Goal: Find specific page/section: Find specific page/section

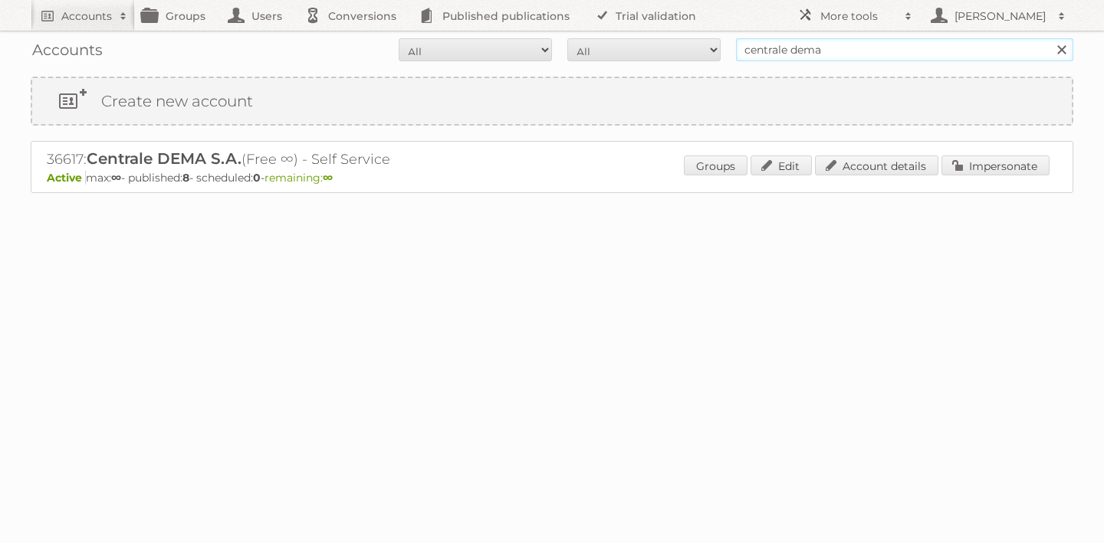
click at [857, 57] on input "centrale dema" at bounding box center [904, 49] width 337 height 23
drag, startPoint x: 857, startPoint y: 57, endPoint x: 688, endPoint y: 54, distance: 169.4
click at [688, 54] on form "All Active Expired Pending All Paid Trials Self service centrale dema Search" at bounding box center [552, 49] width 1042 height 23
type input "sleepworld"
click at [1049, 38] on input "Search" at bounding box center [1060, 49] width 23 height 23
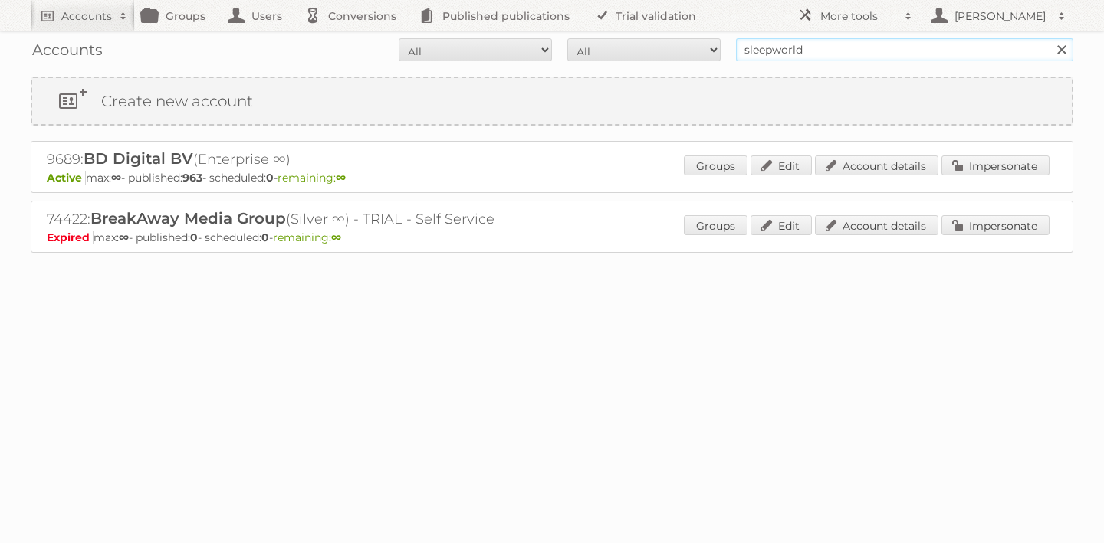
click at [817, 52] on input "sleepworld" at bounding box center [904, 49] width 337 height 23
type input "sleep"
click at [1049, 38] on input "Search" at bounding box center [1060, 49] width 23 height 23
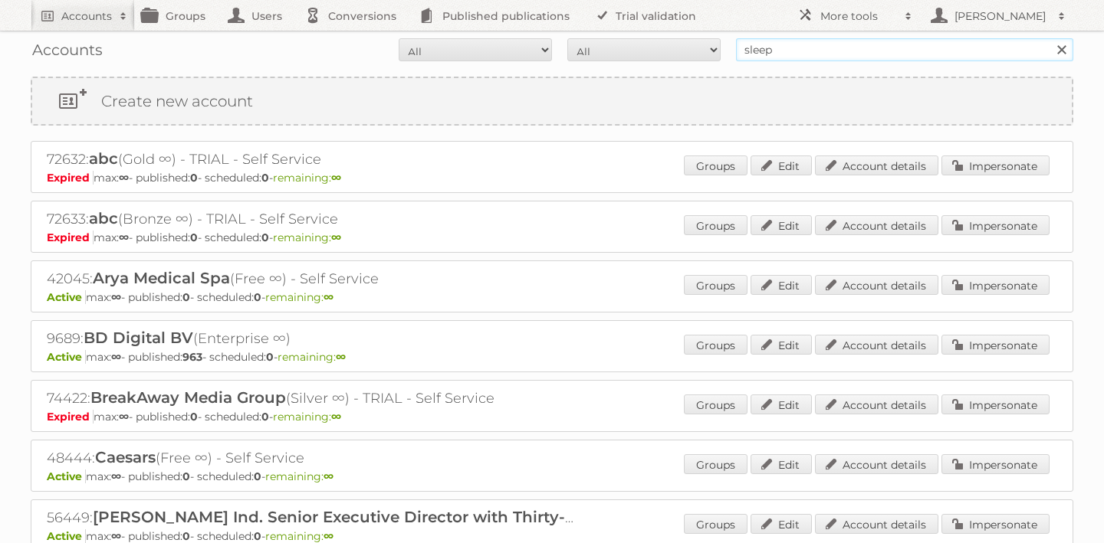
click at [803, 50] on input "sleep" at bounding box center [904, 49] width 337 height 23
type input "slaapadvies"
click at [1049, 38] on input "Search" at bounding box center [1060, 49] width 23 height 23
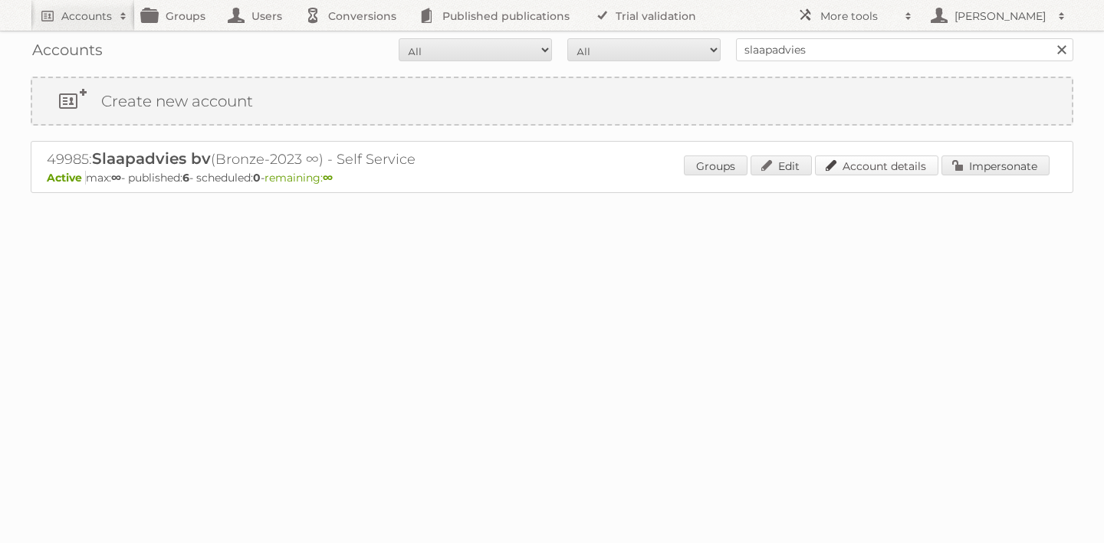
click at [886, 167] on link "Account details" at bounding box center [876, 166] width 123 height 20
click at [813, 48] on input "slaapadvies" at bounding box center [904, 49] width 337 height 23
drag, startPoint x: 813, startPoint y: 48, endPoint x: 744, endPoint y: 48, distance: 68.2
click at [744, 48] on input "slaapadvies" at bounding box center [904, 49] width 337 height 23
type input "alvo"
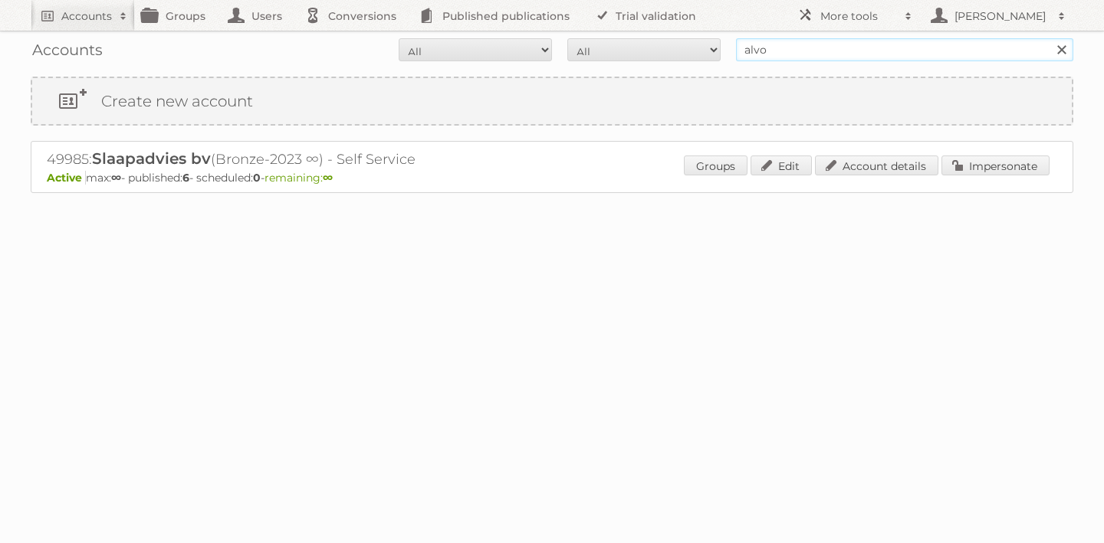
click at [1049, 38] on input "Search" at bounding box center [1060, 49] width 23 height 23
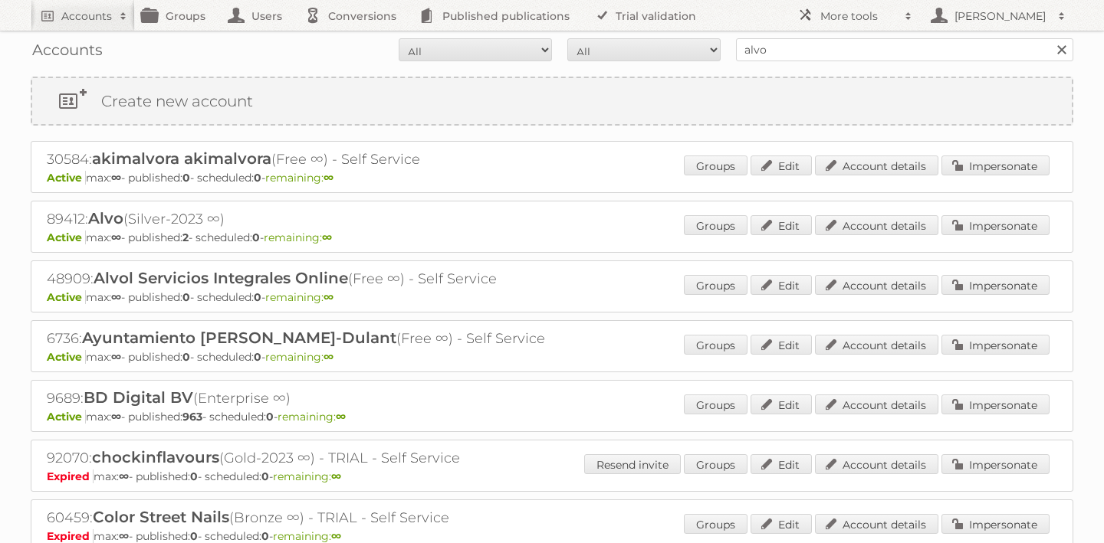
click at [110, 218] on span "Alvo" at bounding box center [105, 218] width 35 height 18
click at [883, 230] on link "Account details" at bounding box center [876, 225] width 123 height 20
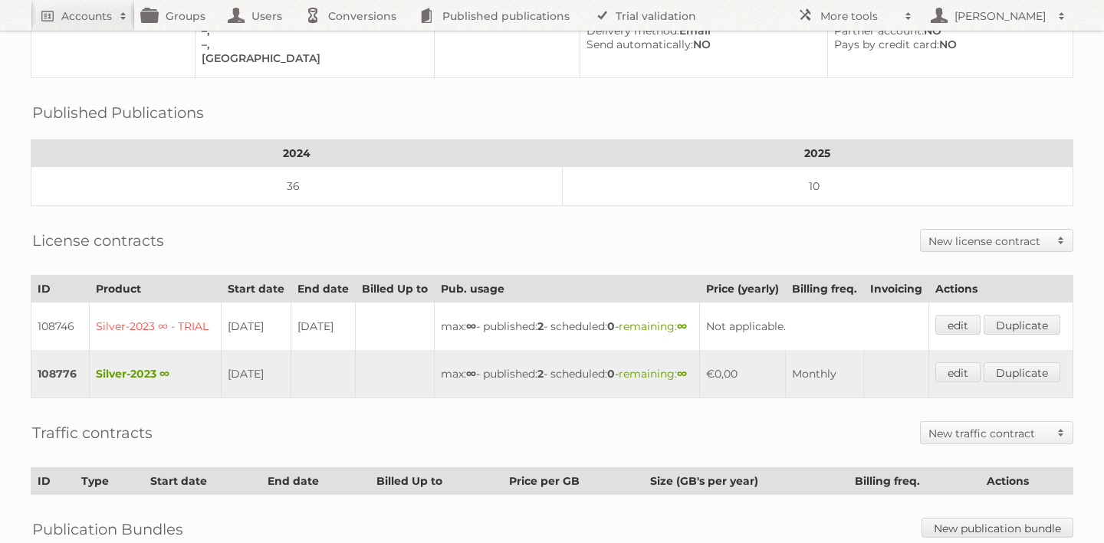
scroll to position [217, 0]
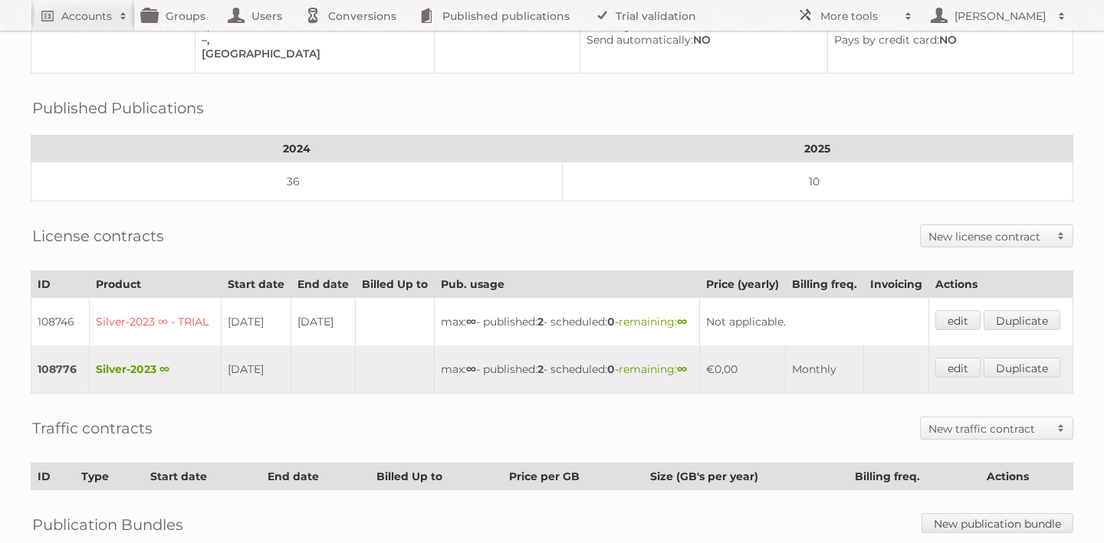
click at [48, 394] on td "108776" at bounding box center [60, 370] width 58 height 48
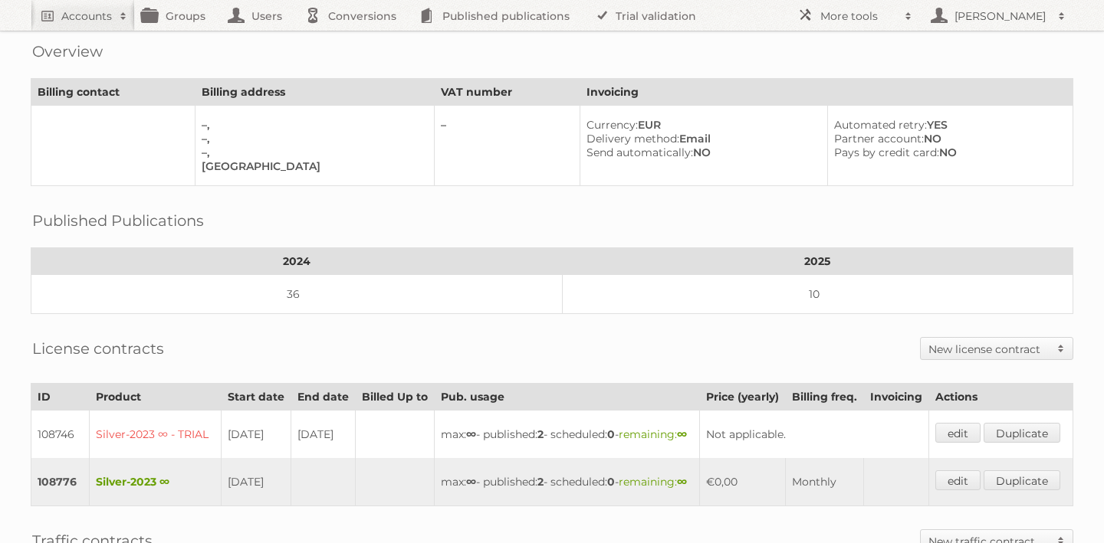
scroll to position [0, 0]
